Goal: Information Seeking & Learning: Find specific fact

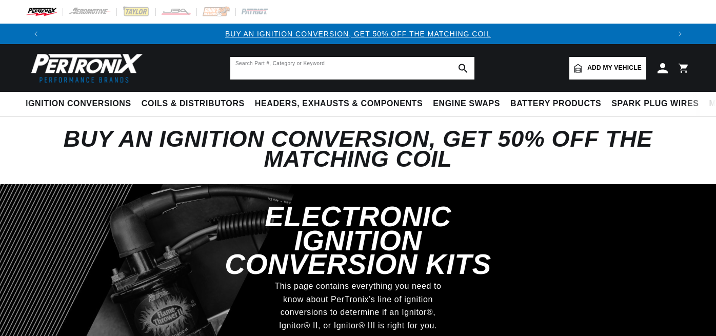
click at [244, 68] on input "text" at bounding box center [352, 68] width 244 height 23
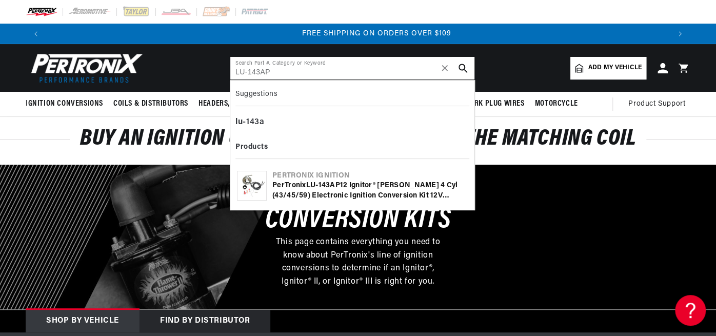
scroll to position [0, 1247]
type input "LU-143AP"
click at [464, 66] on icon "search button" at bounding box center [463, 68] width 9 height 9
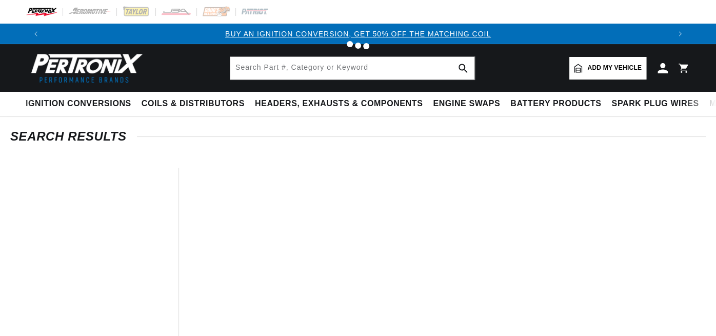
type input "LU-143AP"
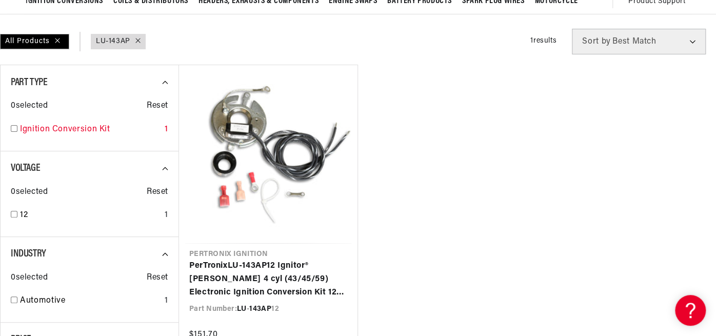
scroll to position [0, 1247]
click at [13, 127] on input "checkbox" at bounding box center [14, 128] width 7 height 7
checkbox input "true"
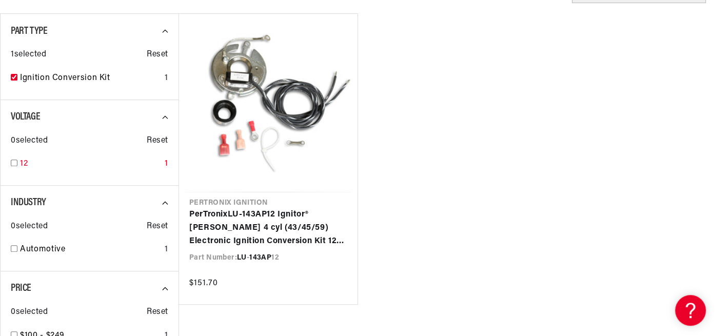
click at [13, 162] on input "checkbox" at bounding box center [14, 163] width 7 height 7
checkbox input "true"
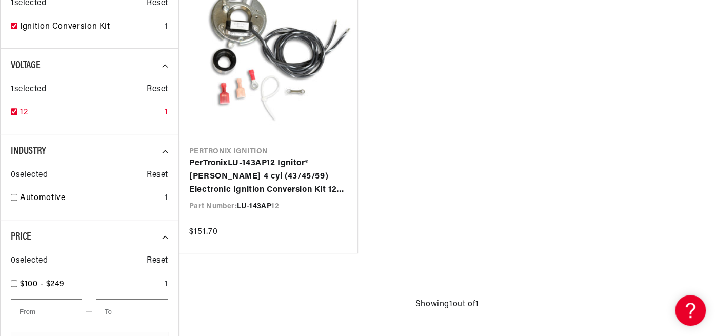
scroll to position [256, 0]
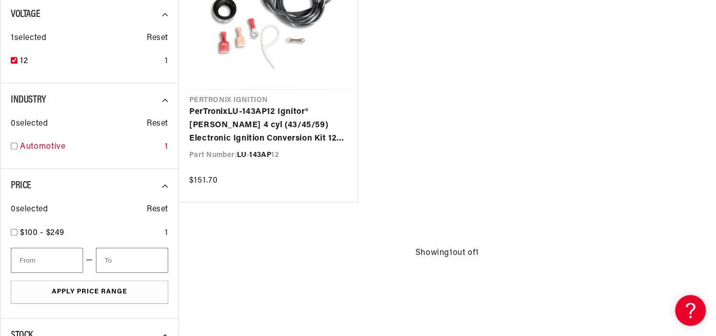
click at [15, 145] on input "checkbox" at bounding box center [14, 146] width 7 height 7
checkbox input "true"
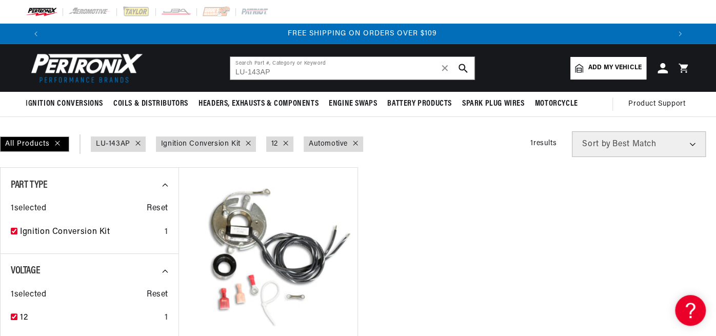
scroll to position [0, 1247]
click at [273, 72] on input "LU-143AP" at bounding box center [352, 68] width 244 height 23
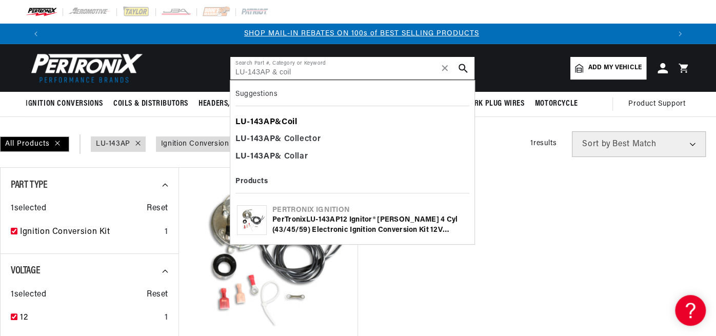
scroll to position [0, 624]
click at [292, 122] on b "Coil" at bounding box center [290, 122] width 16 height 8
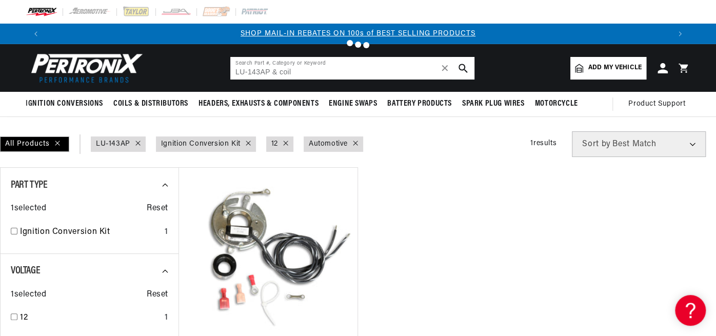
type input "LU-143AP & Coil"
checkbox input "false"
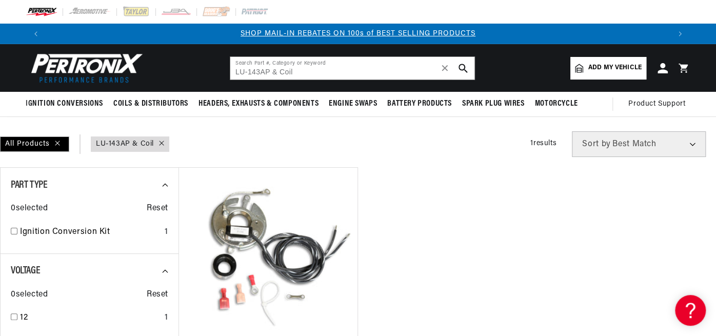
click at [461, 69] on icon "search button" at bounding box center [463, 68] width 9 height 9
drag, startPoint x: 295, startPoint y: 70, endPoint x: 272, endPoint y: 73, distance: 23.7
click at [272, 73] on input "LU-143AP & Coil" at bounding box center [352, 68] width 244 height 23
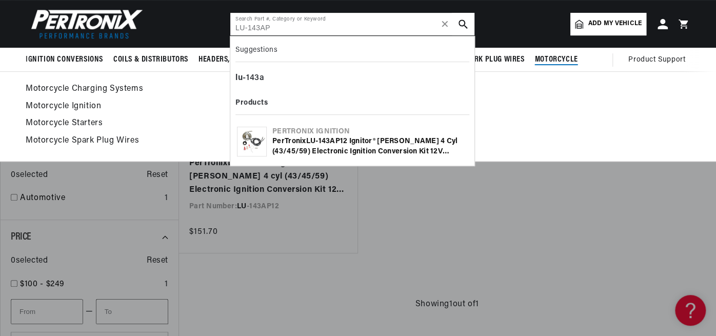
type input "LU-143AP"
click at [587, 121] on link "Motorcycle Starters" at bounding box center [358, 123] width 665 height 14
